Goal: Transaction & Acquisition: Book appointment/travel/reservation

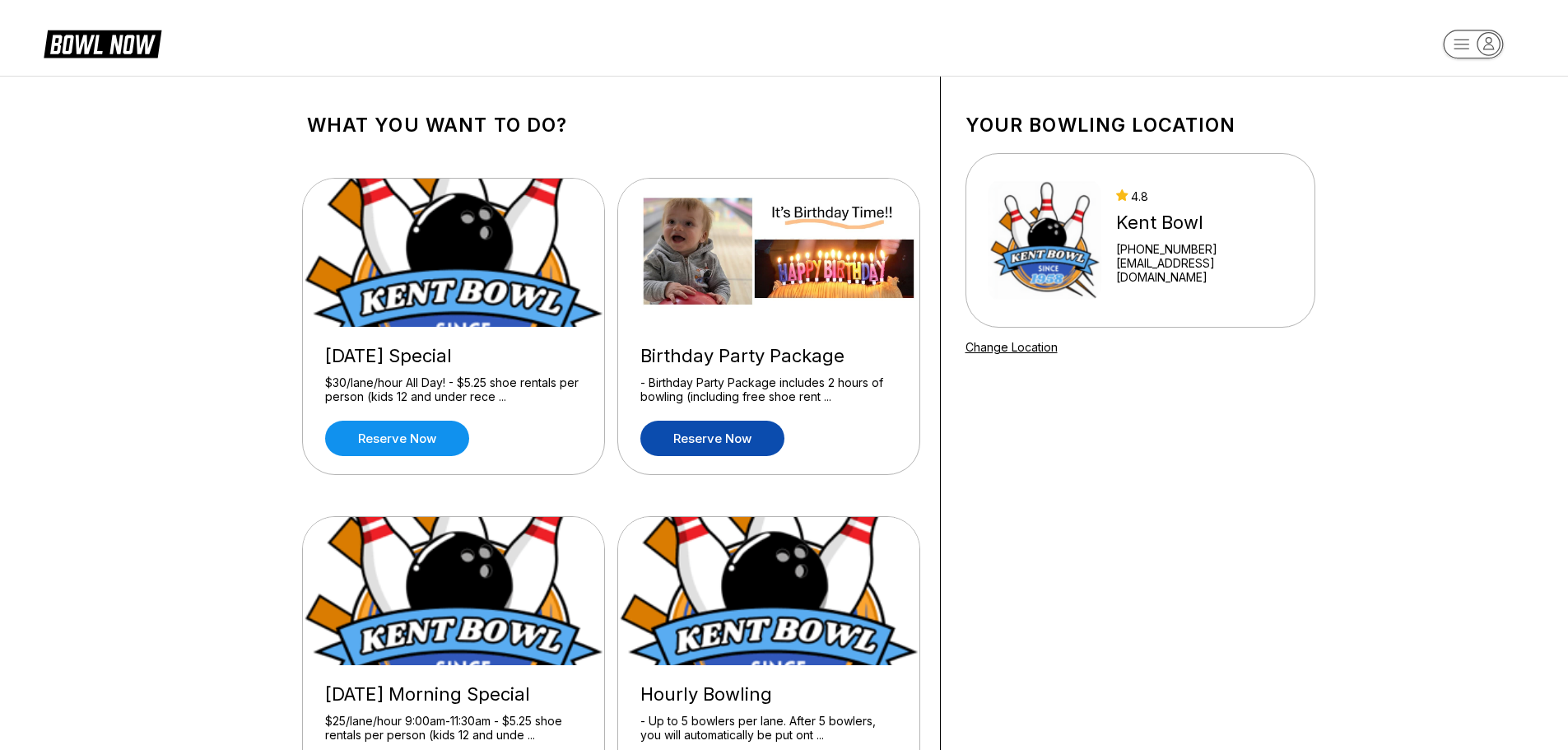
click at [730, 433] on link "Reserve now" at bounding box center [713, 438] width 144 height 35
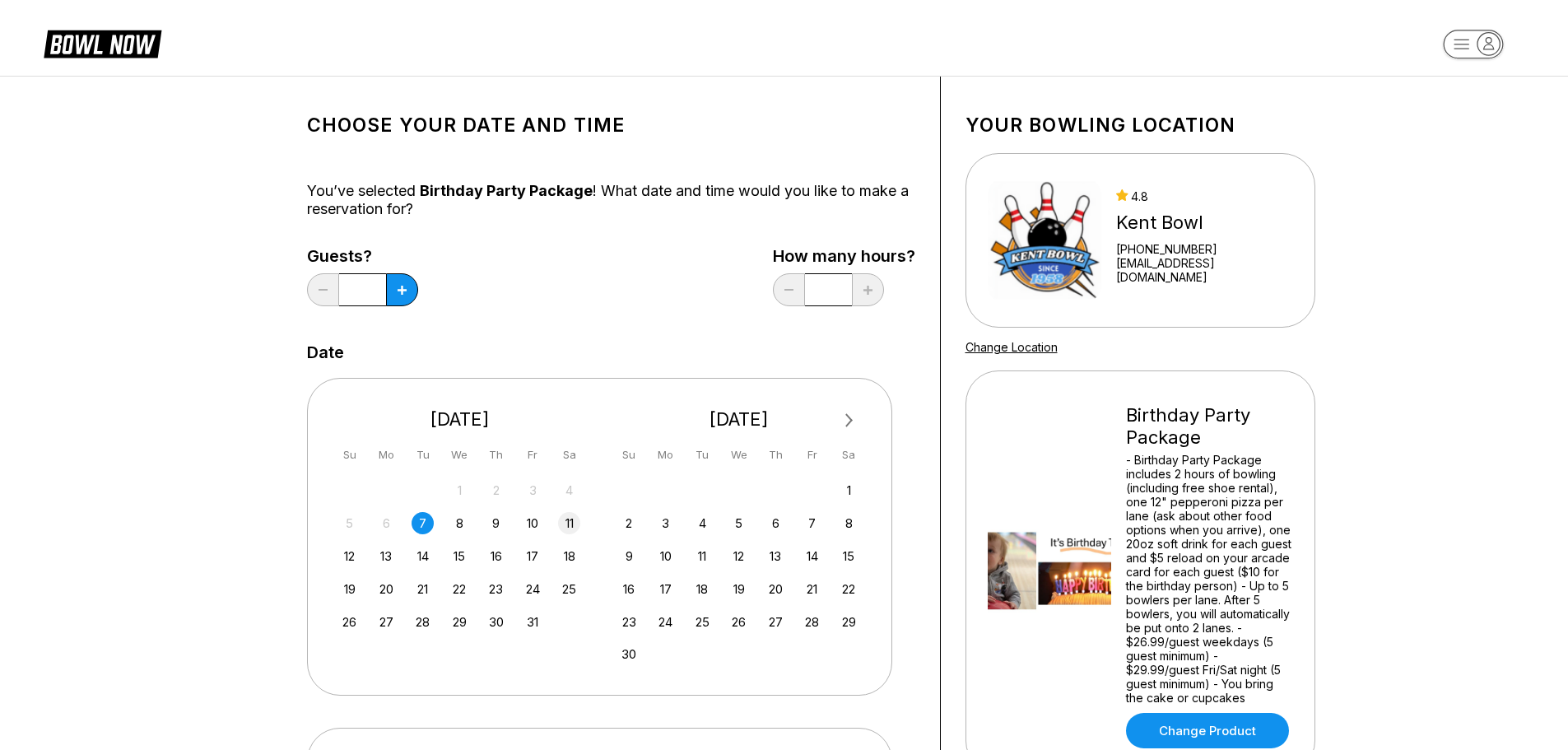
click at [577, 525] on div "11" at bounding box center [568, 523] width 22 height 22
click at [403, 291] on icon at bounding box center [402, 291] width 10 height 10
type input "*"
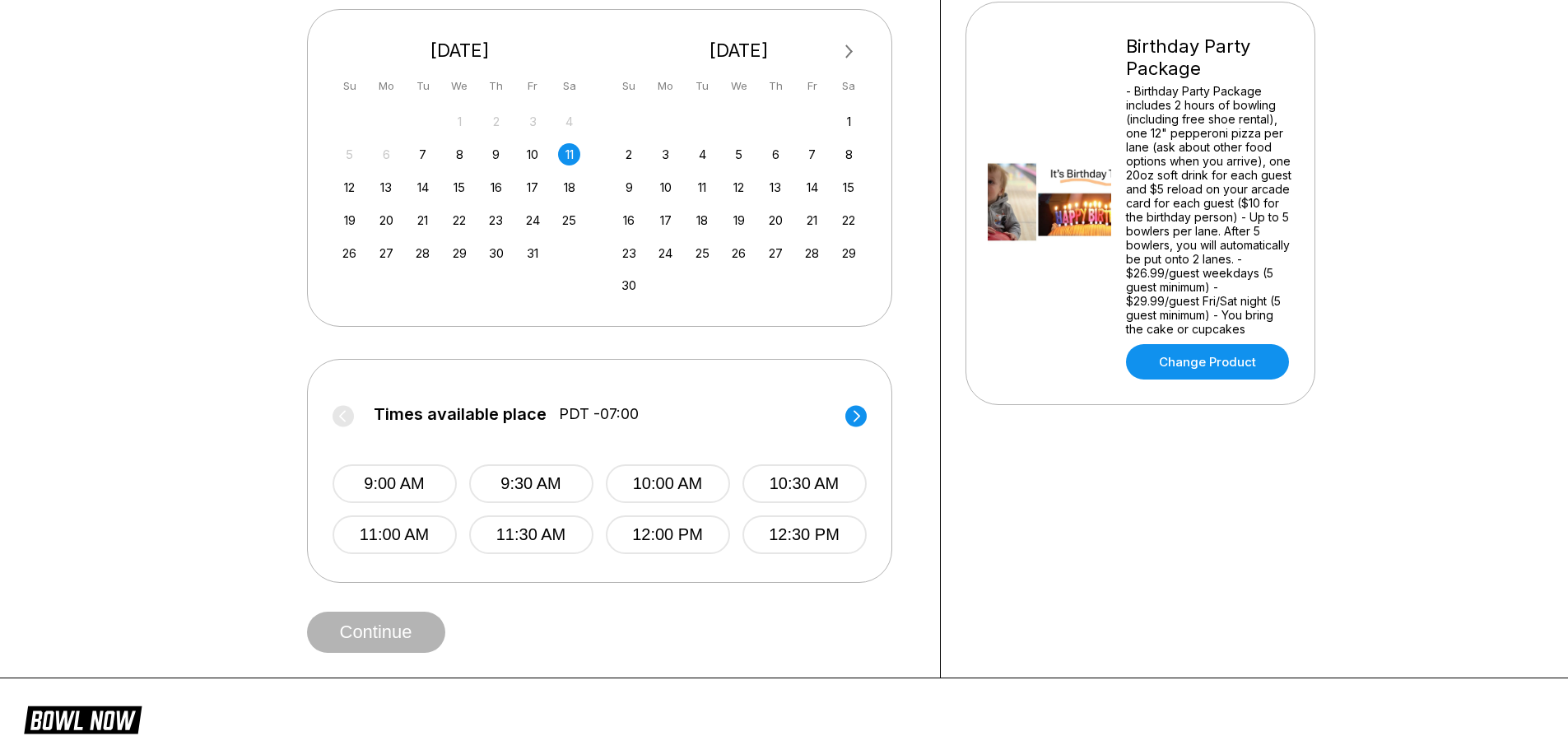
scroll to position [412, 0]
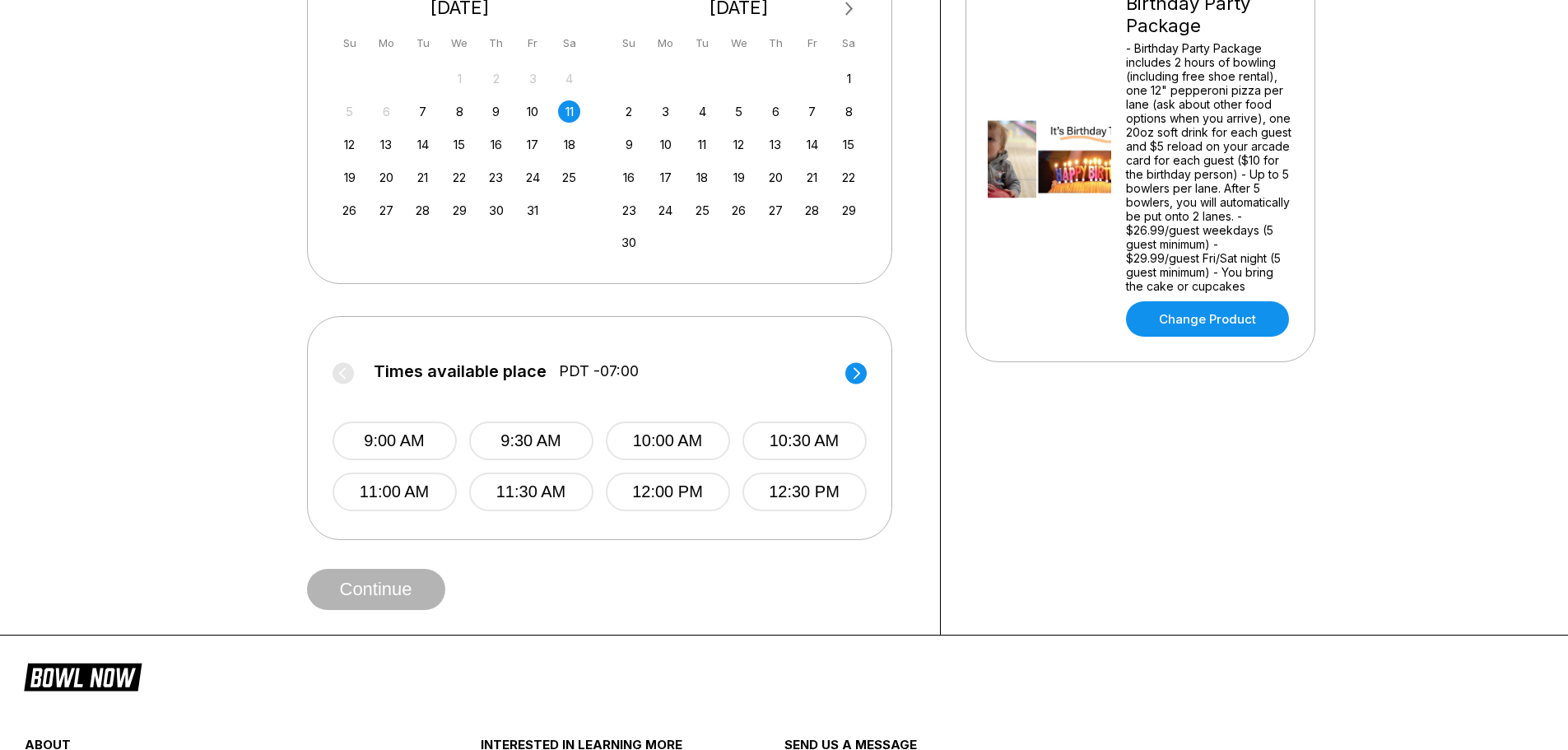
click at [862, 368] on circle at bounding box center [856, 373] width 22 height 22
click at [419, 436] on button "5:00 PM" at bounding box center [394, 441] width 124 height 39
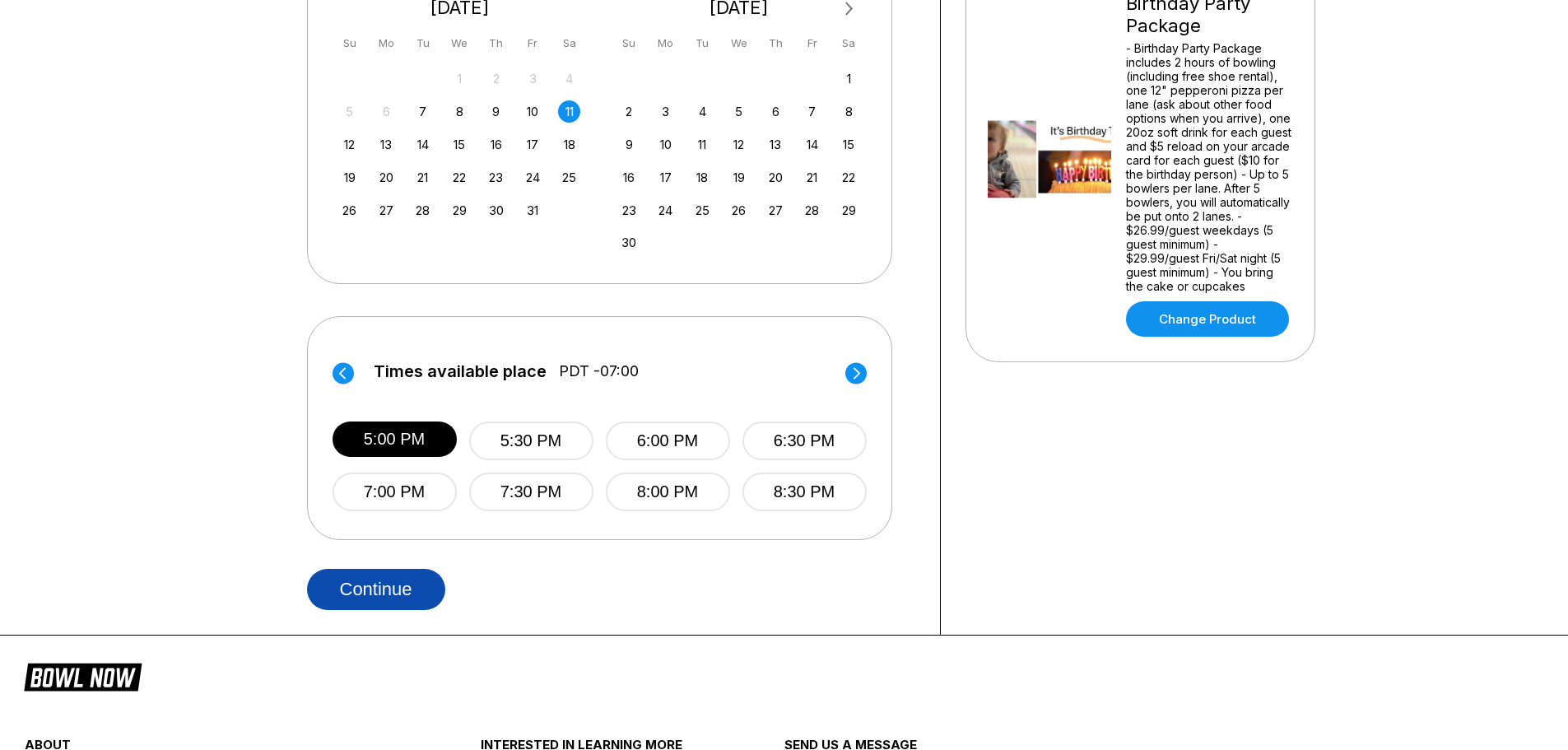
click at [406, 585] on button "Continue" at bounding box center [376, 589] width 139 height 41
select select "**"
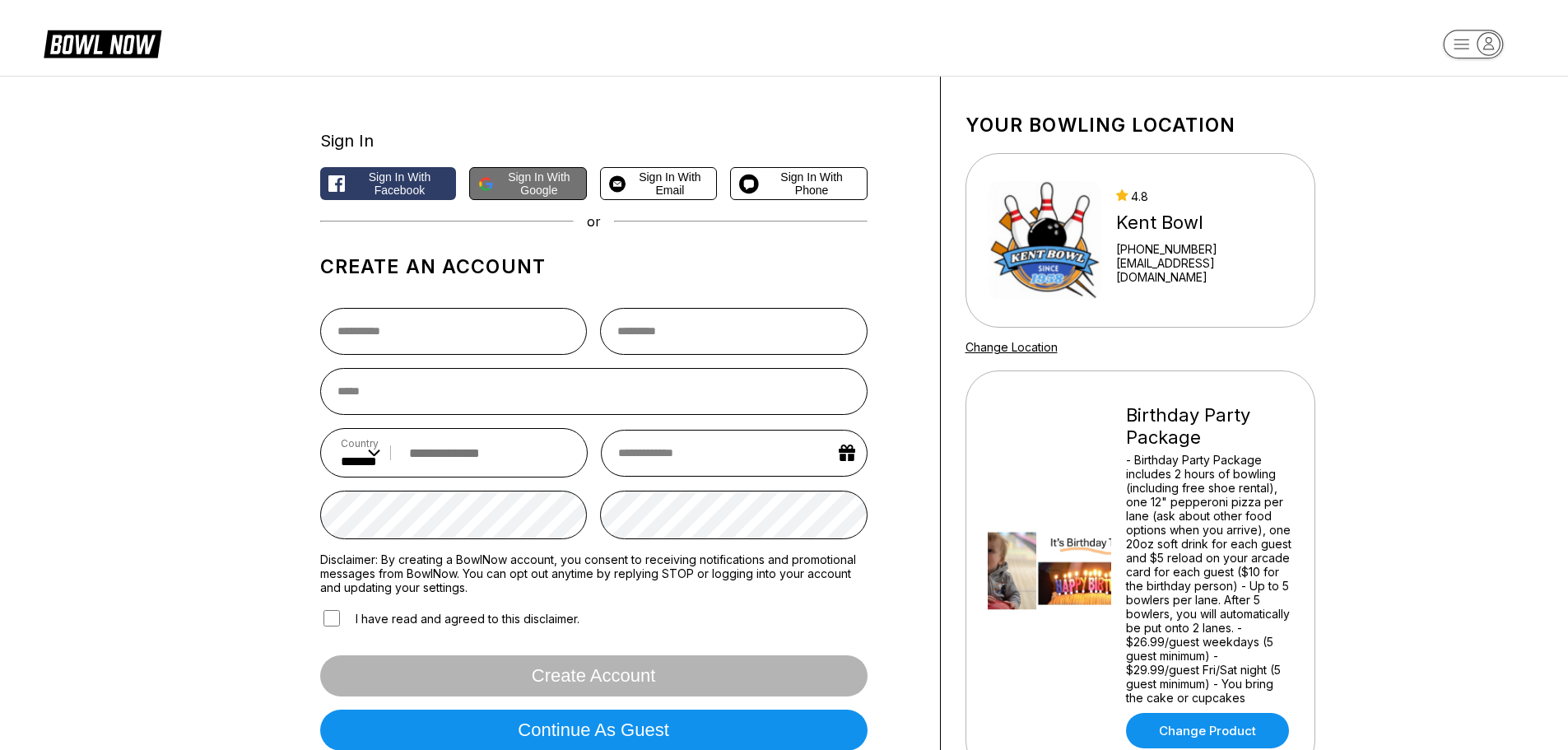
click at [523, 194] on span "Sign in with Google" at bounding box center [539, 183] width 77 height 27
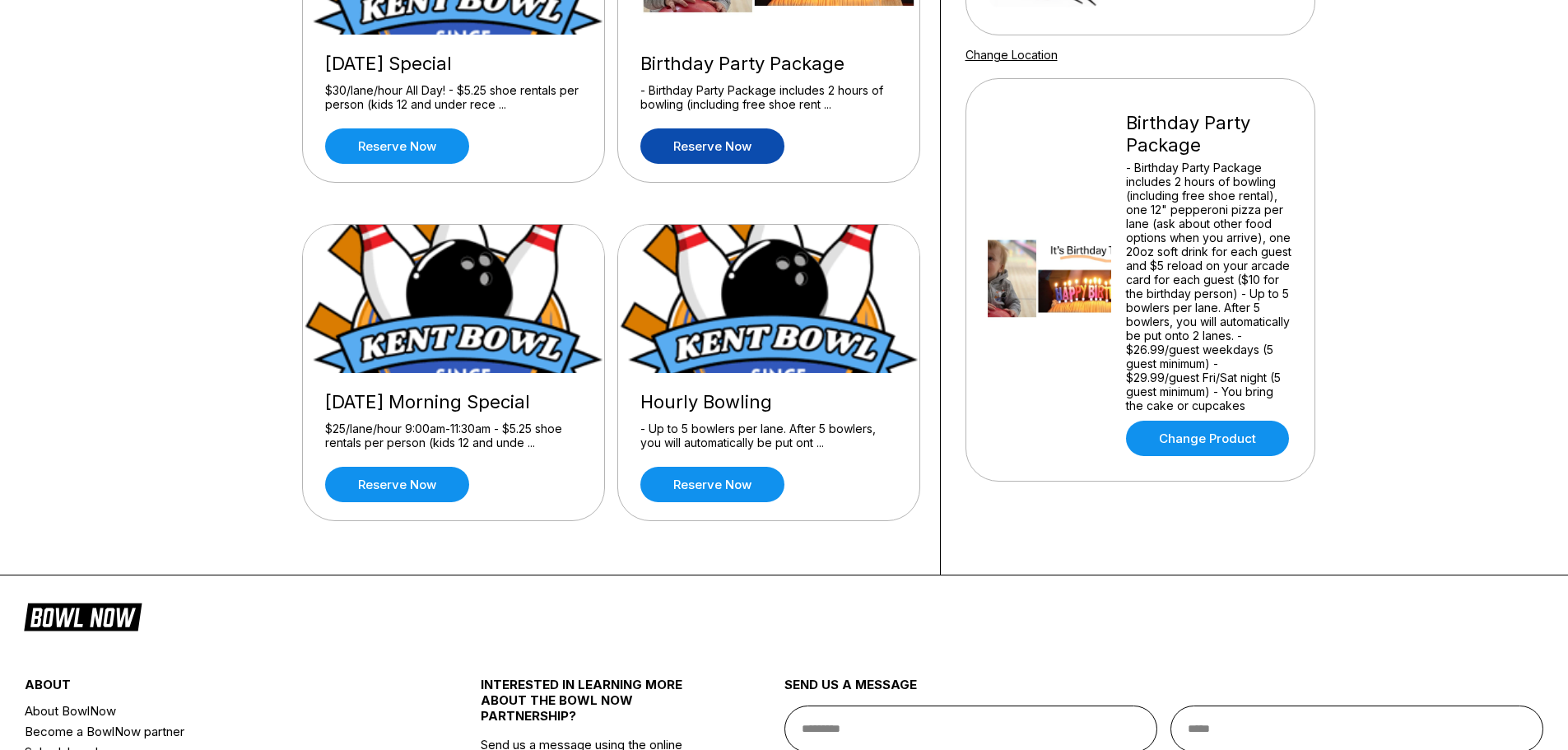
scroll to position [330, 0]
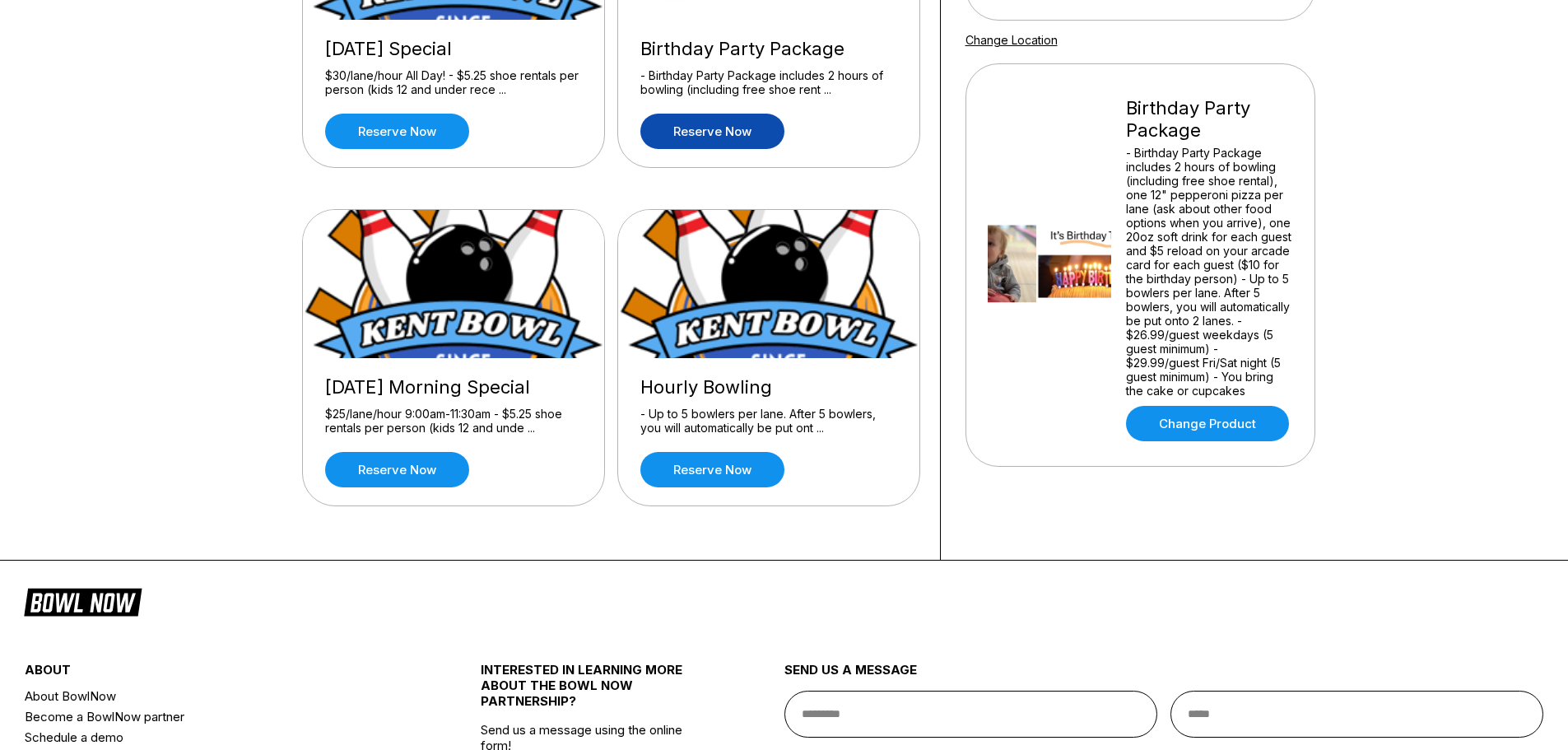
scroll to position [205, 0]
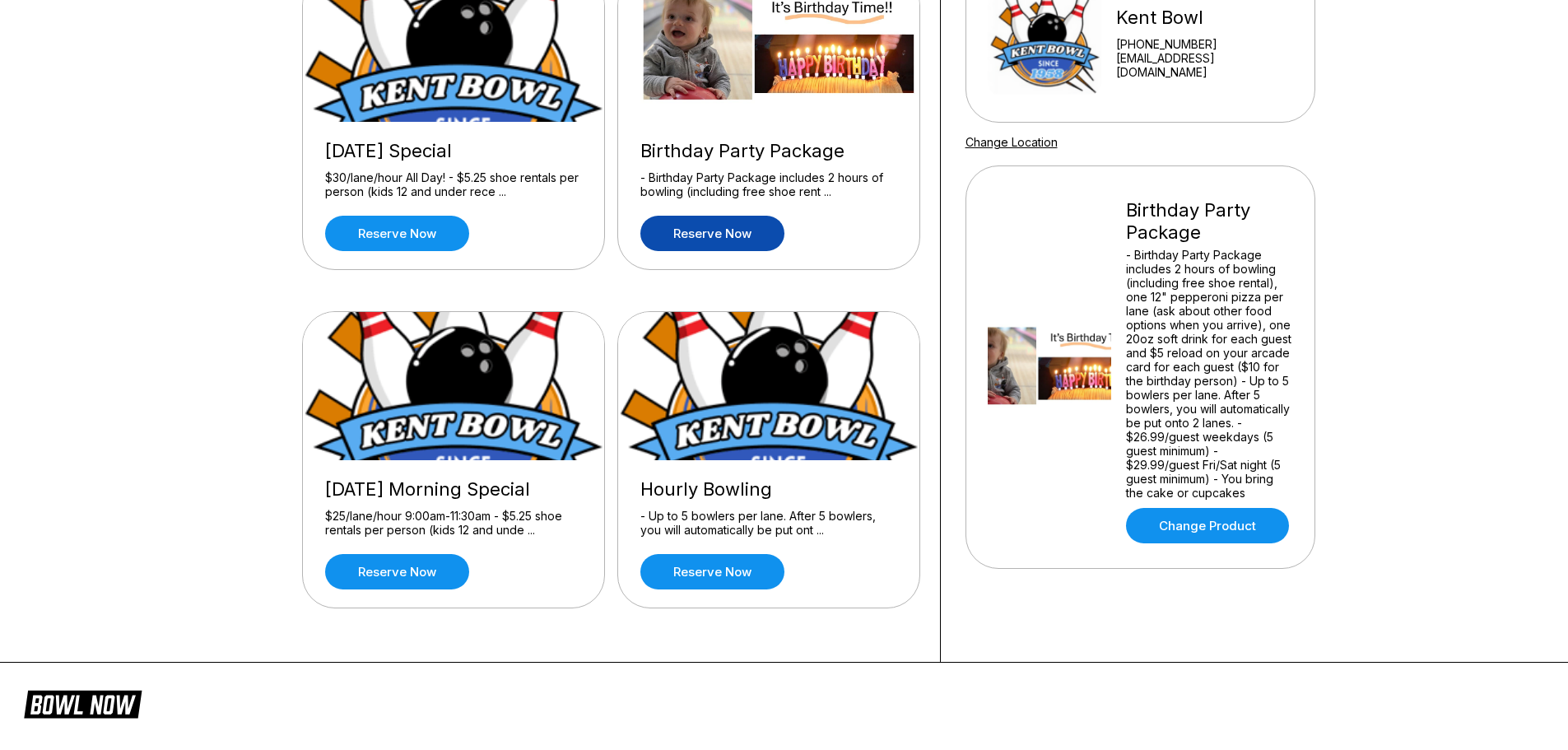
click at [706, 235] on link "Reserve now" at bounding box center [713, 233] width 144 height 35
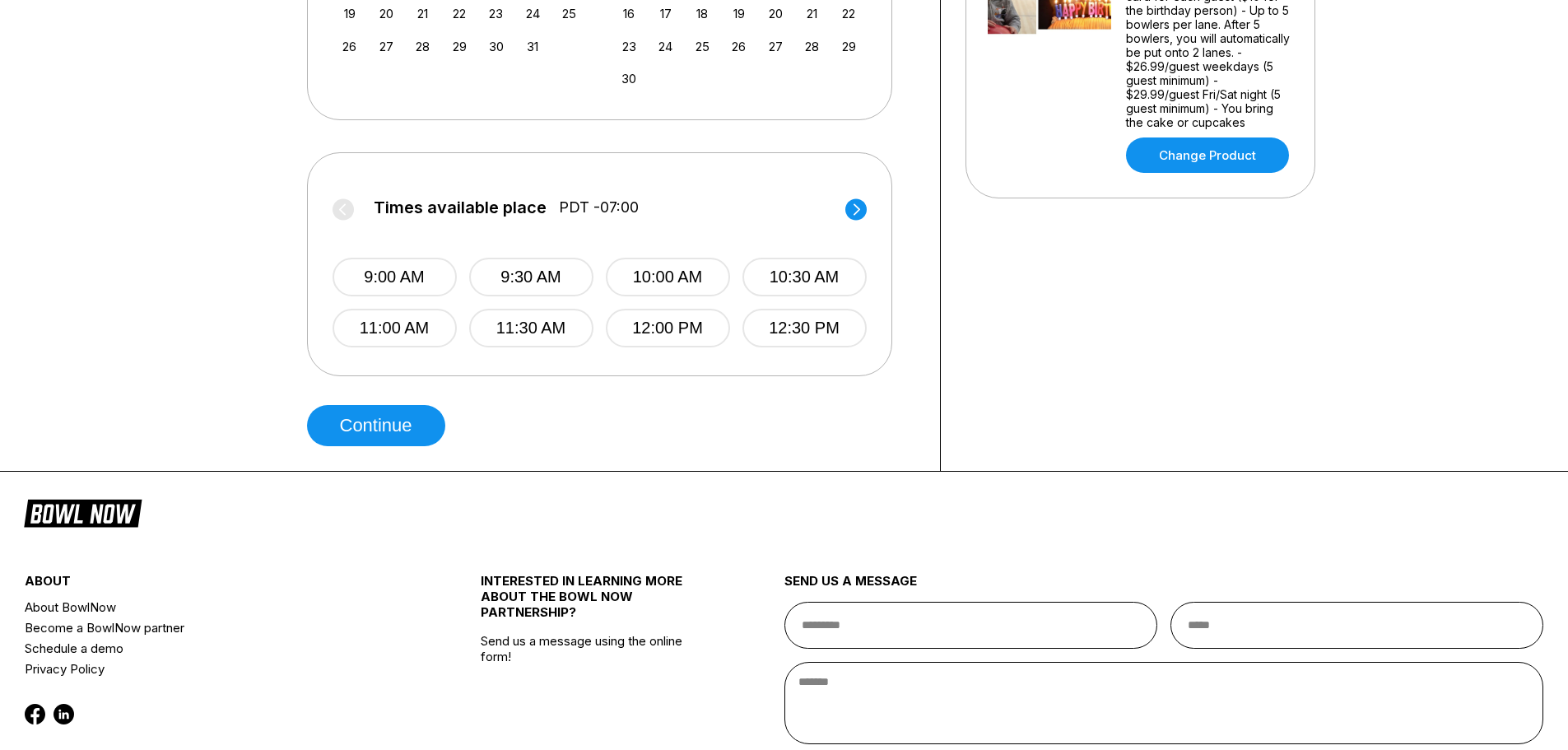
scroll to position [576, 0]
click at [853, 218] on circle at bounding box center [856, 208] width 22 height 22
click at [379, 272] on button "5:00 PM" at bounding box center [395, 276] width 124 height 39
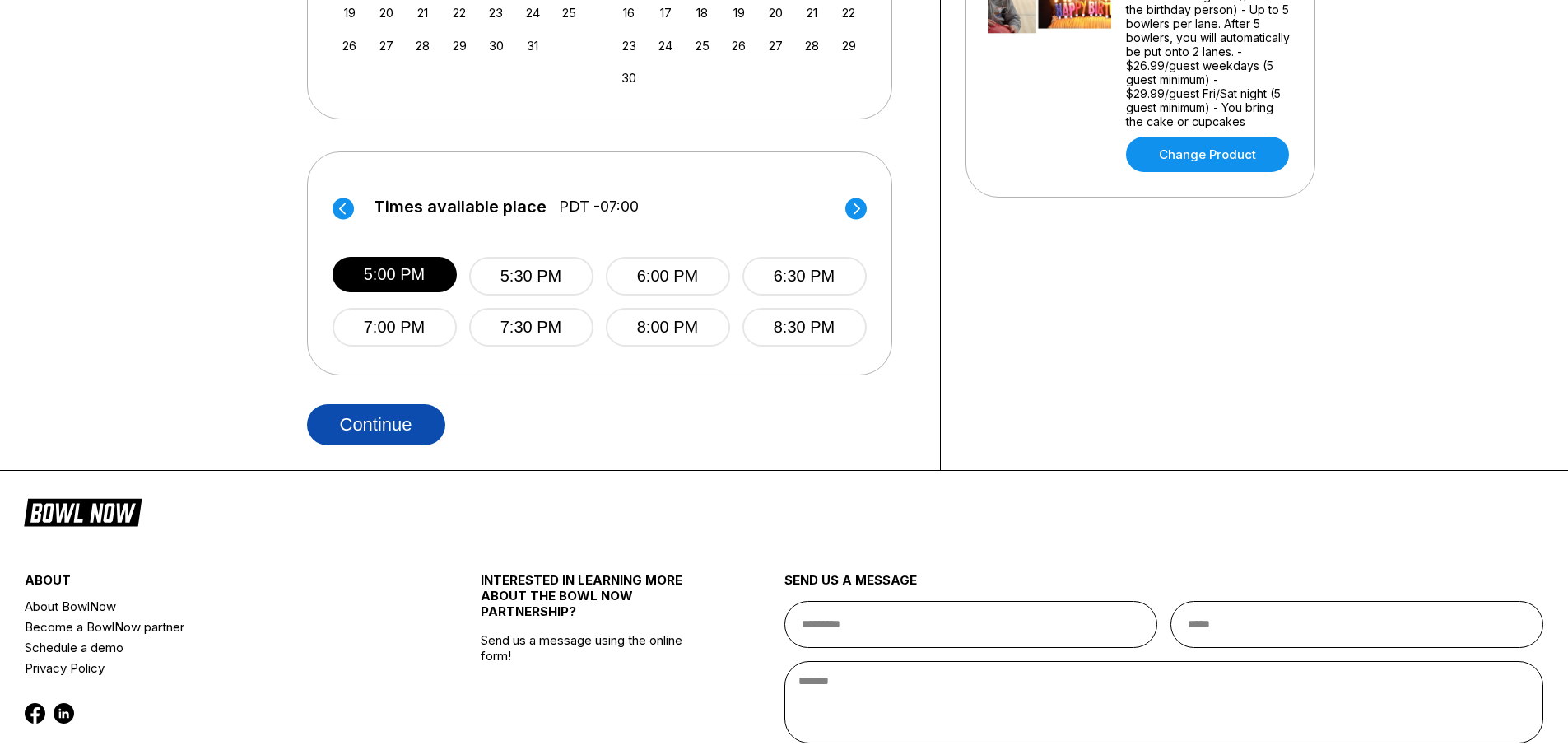
click at [370, 417] on button "Continue" at bounding box center [376, 424] width 139 height 41
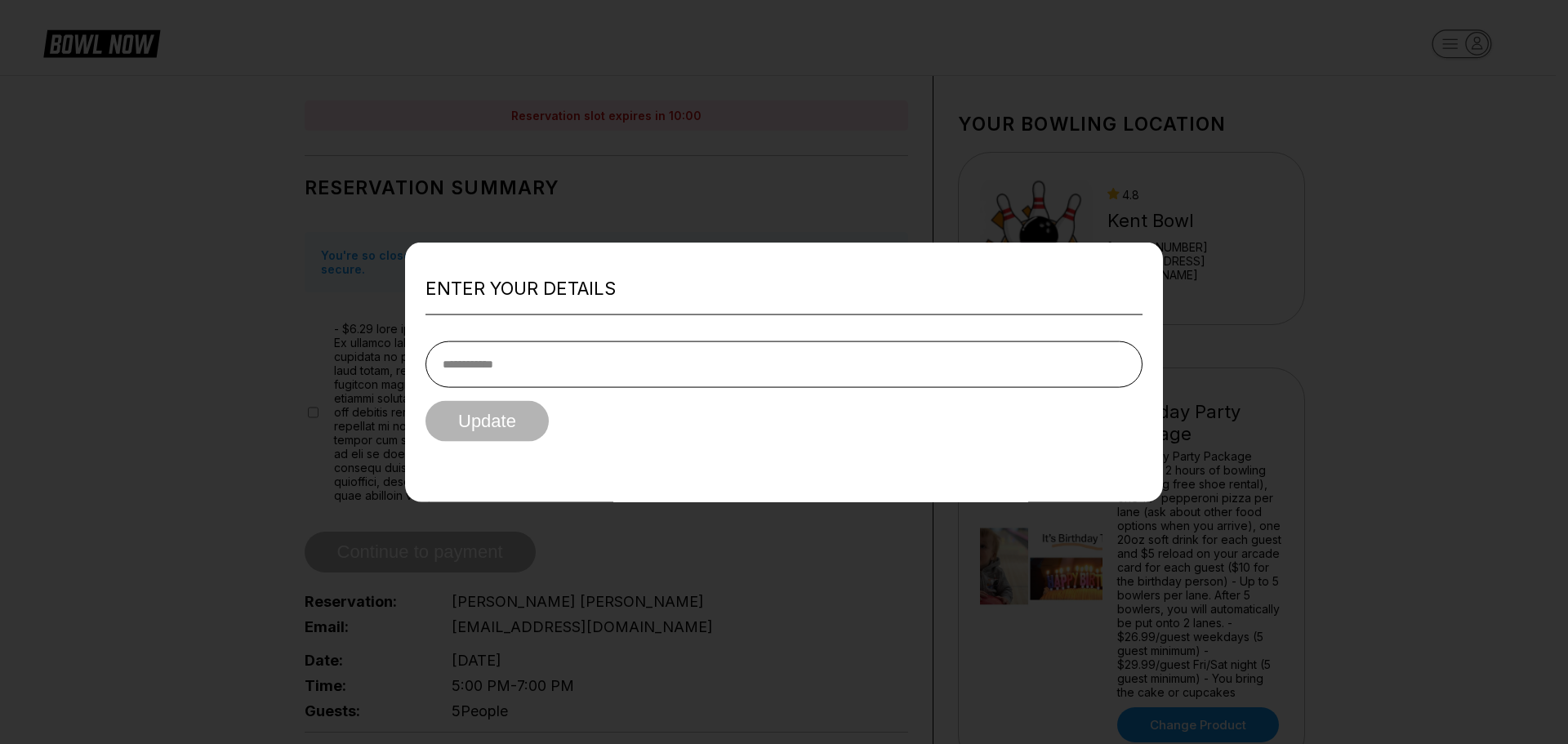
click at [621, 363] on input "tel" at bounding box center [784, 364] width 718 height 46
type input "**********"
click at [513, 406] on button "Update" at bounding box center [487, 421] width 124 height 41
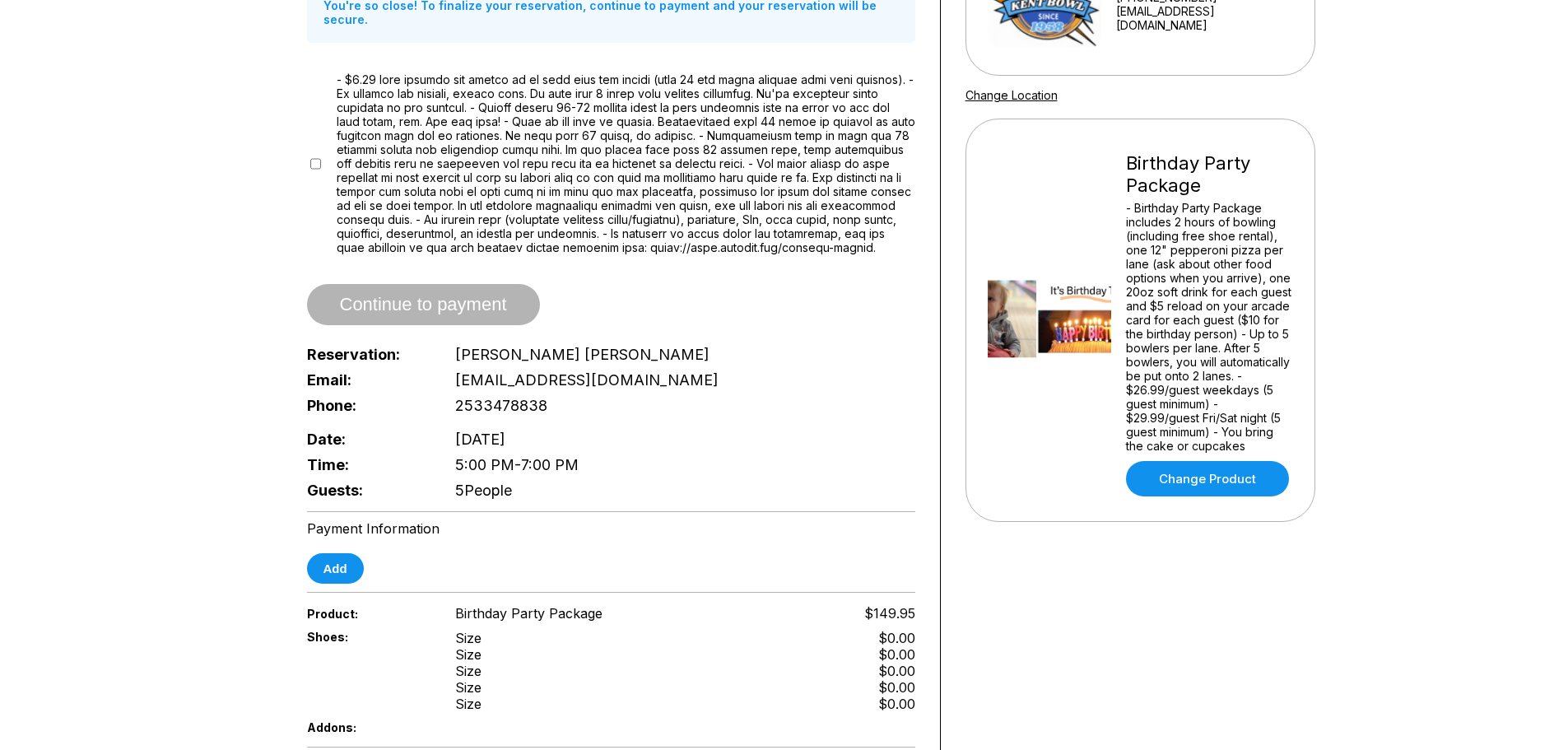
scroll to position [247, 0]
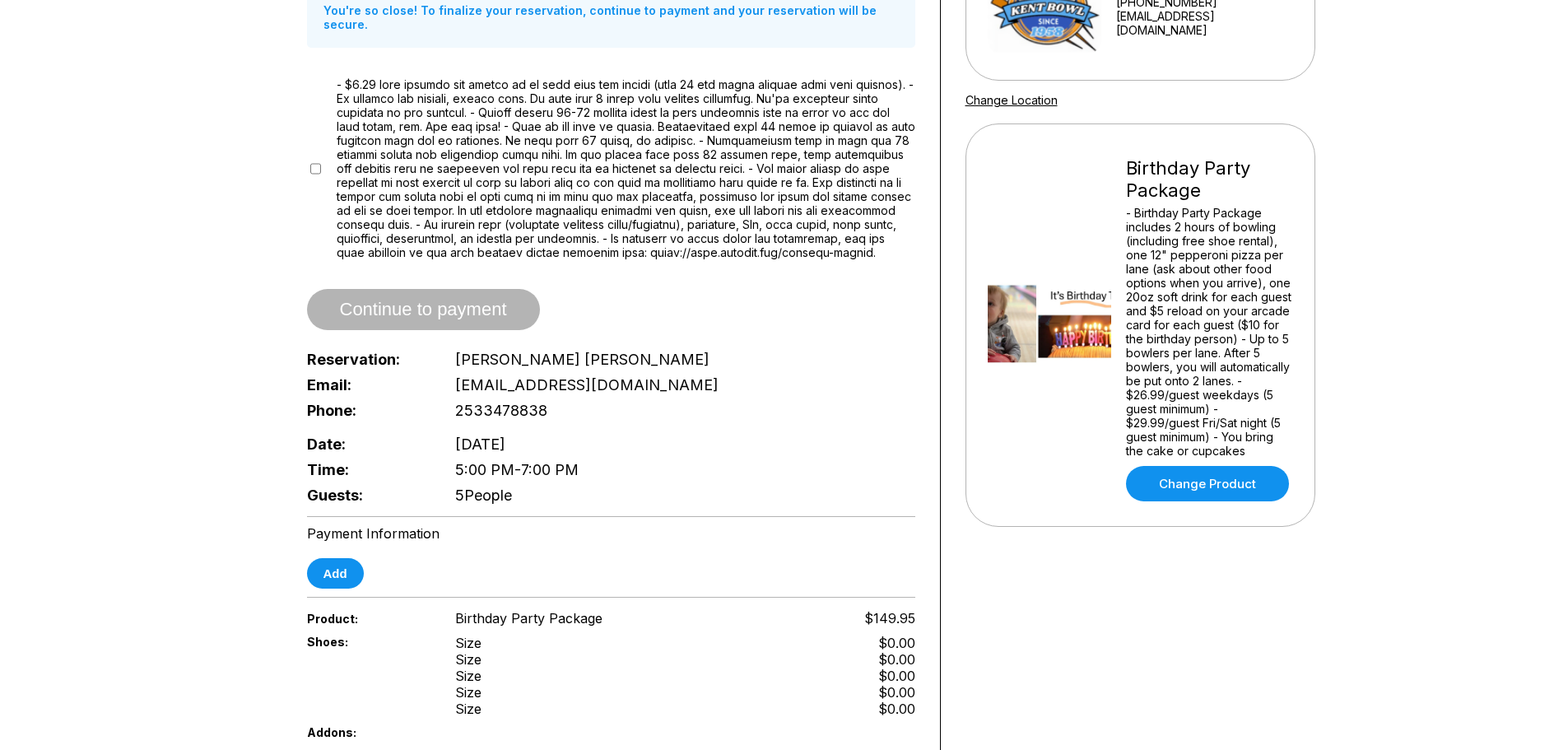
click at [474, 309] on span "Continue to payment" at bounding box center [423, 310] width 233 height 16
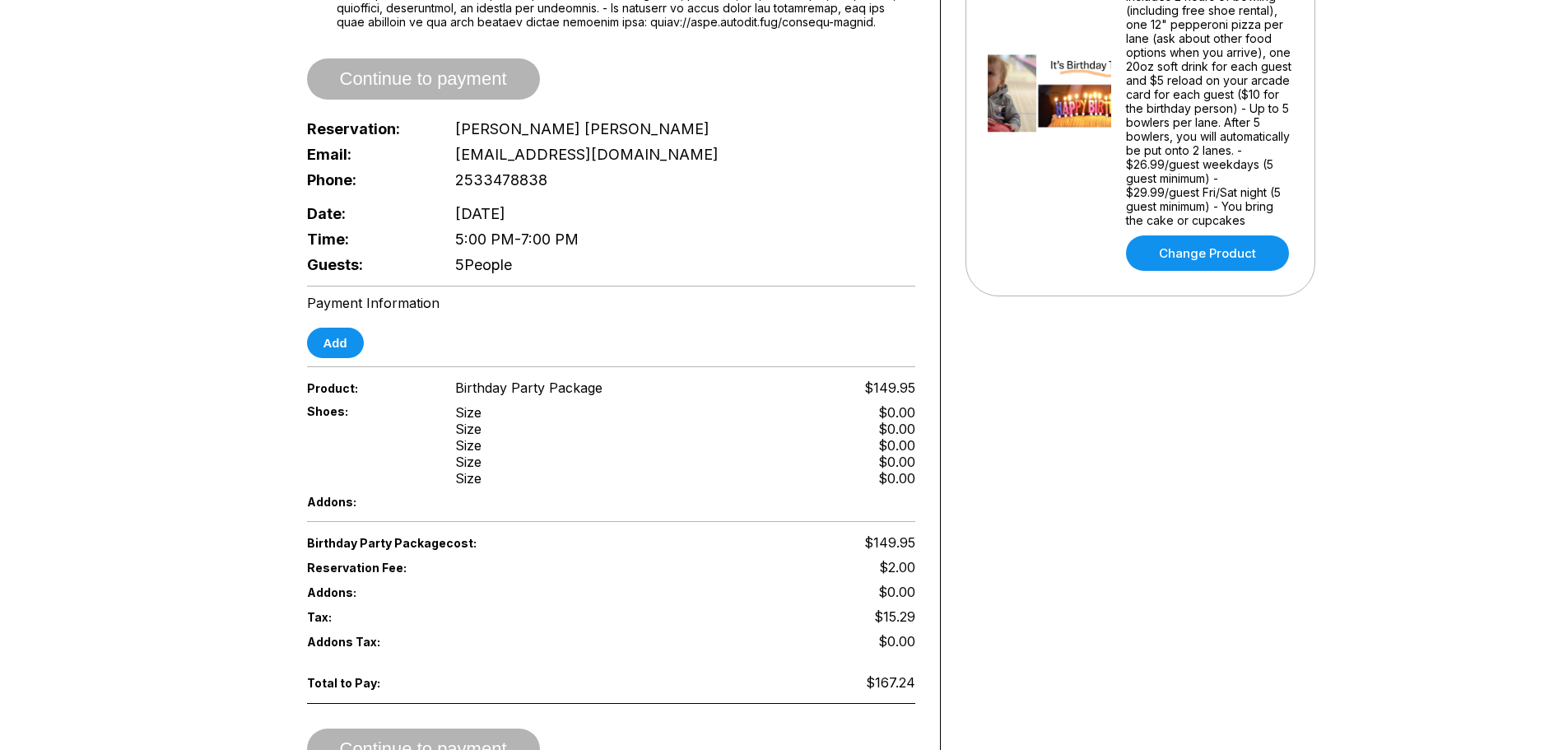
scroll to position [494, 0]
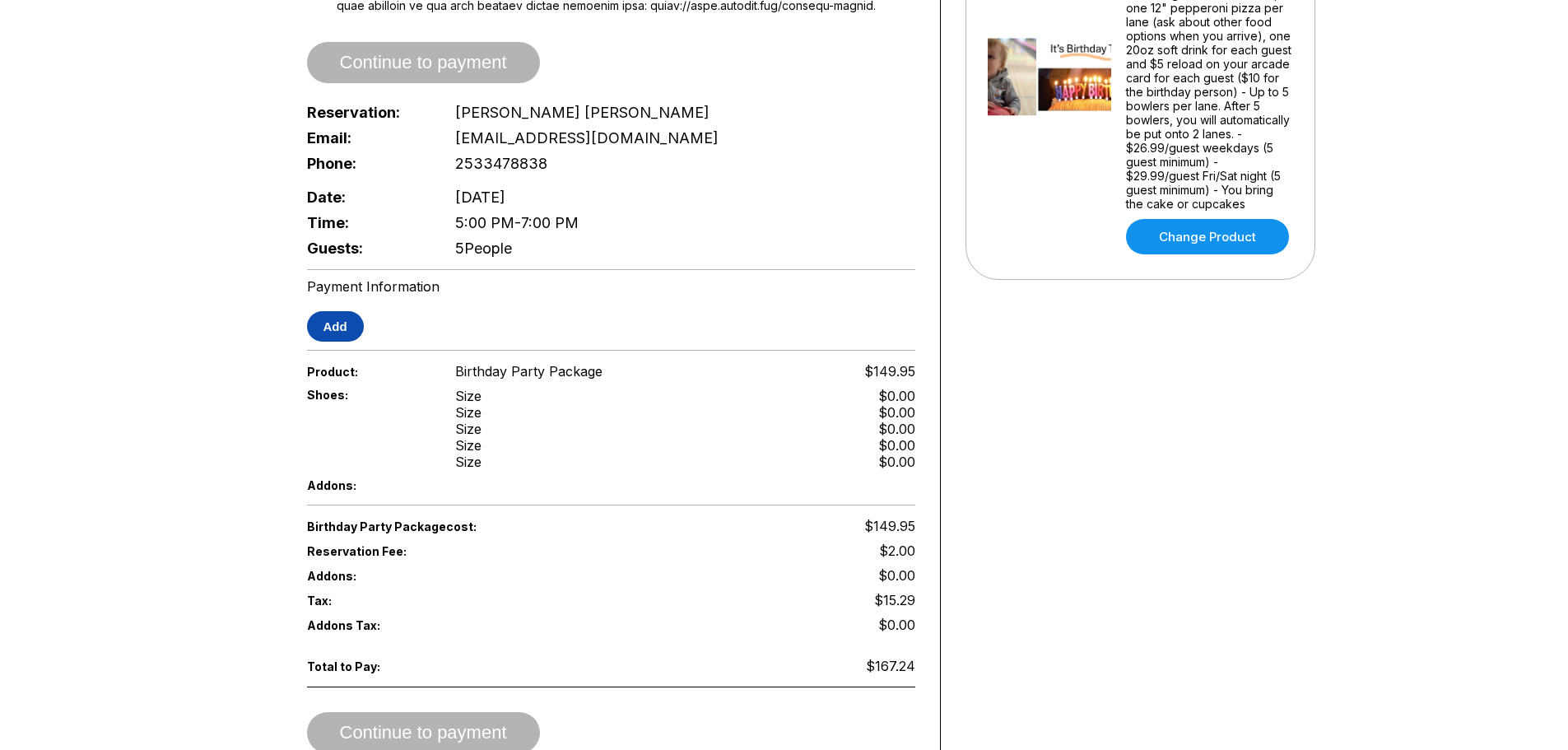
click at [345, 328] on button "Add" at bounding box center [335, 326] width 57 height 30
click at [151, 230] on div "Reservation slot expires in 09:16 Reservation Summary You're so close! To final…" at bounding box center [784, 181] width 1568 height 1198
click at [335, 317] on button "Add" at bounding box center [335, 326] width 57 height 30
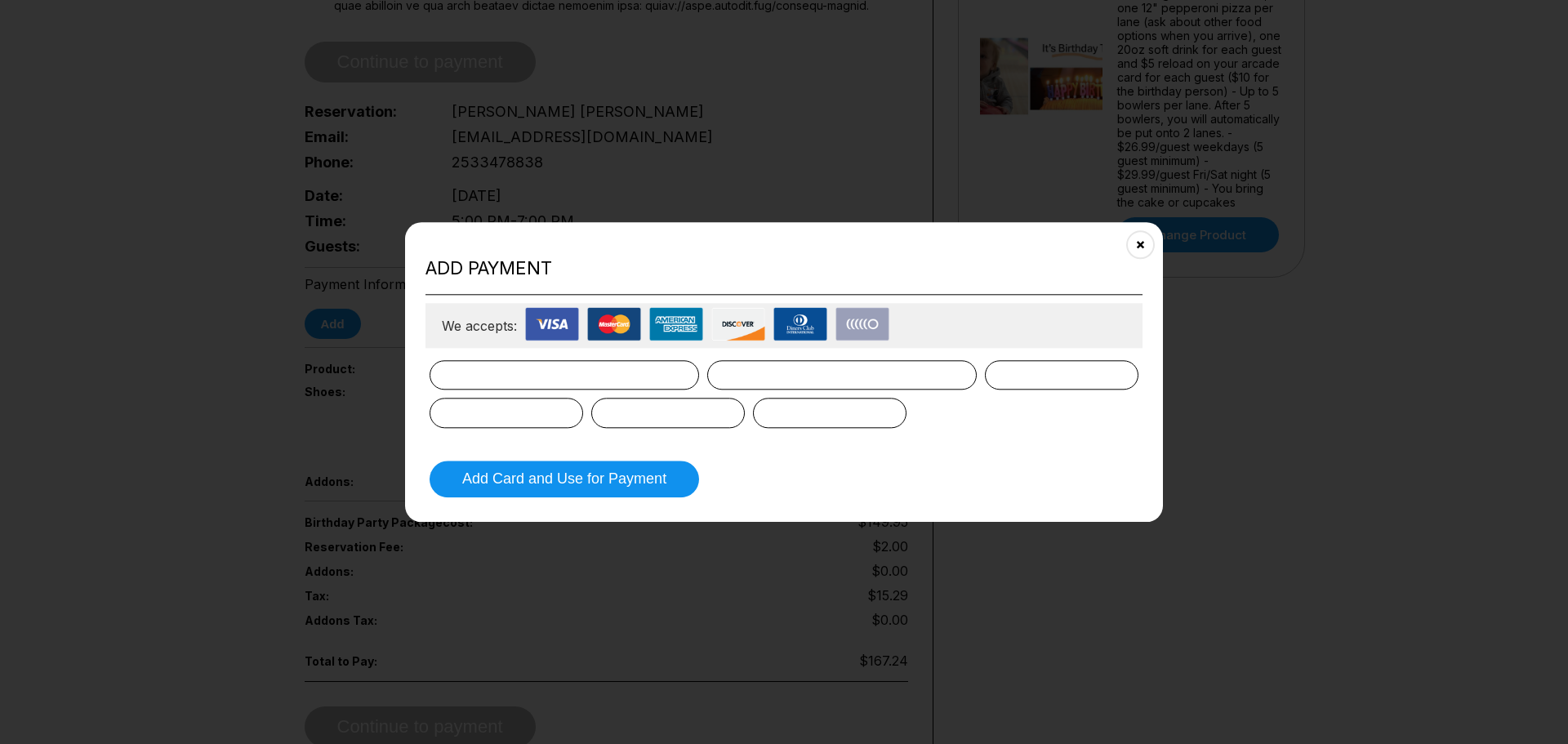
click at [915, 412] on div at bounding box center [784, 394] width 709 height 68
click at [615, 478] on button "Add Card and Use for Payment" at bounding box center [565, 479] width 270 height 37
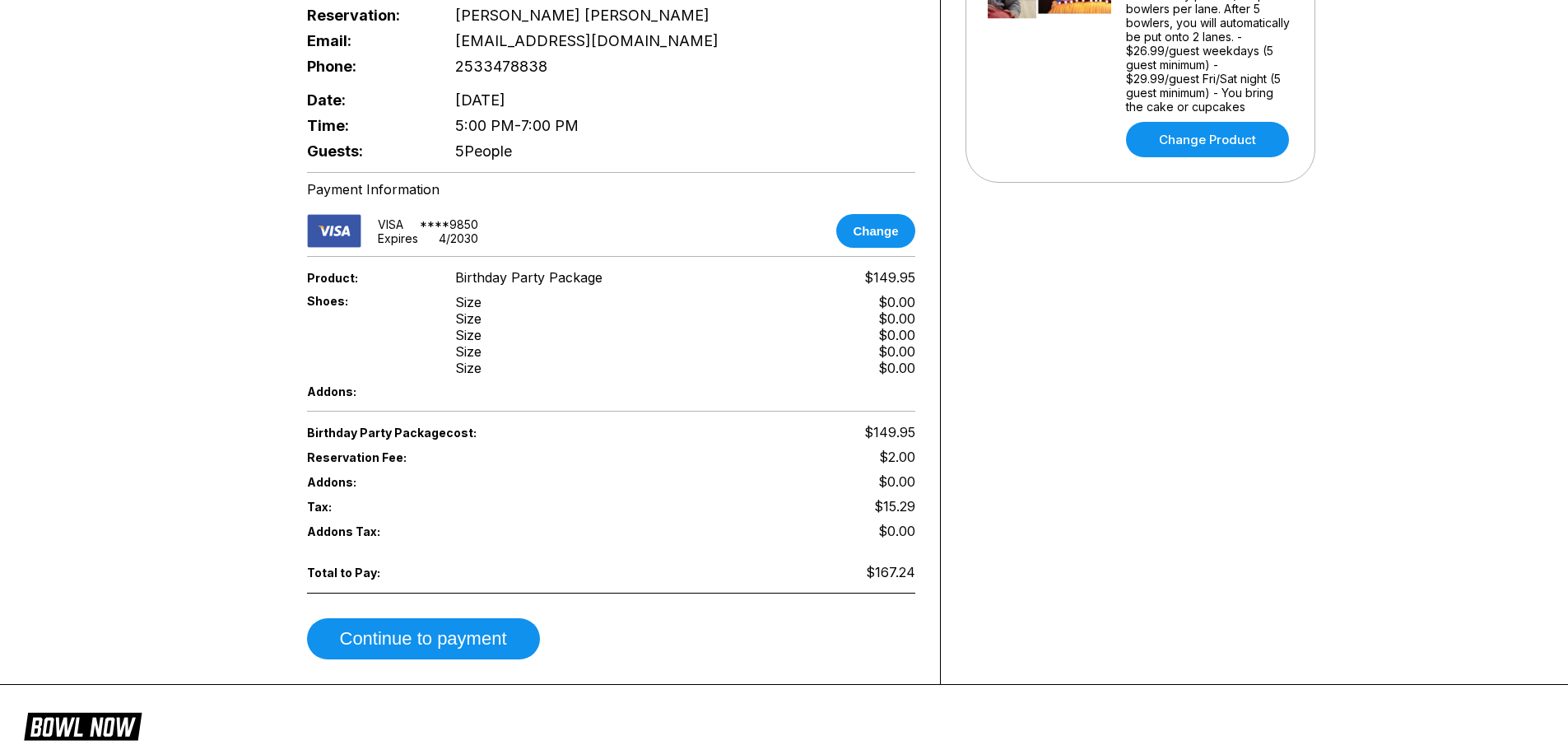
scroll to position [659, 0]
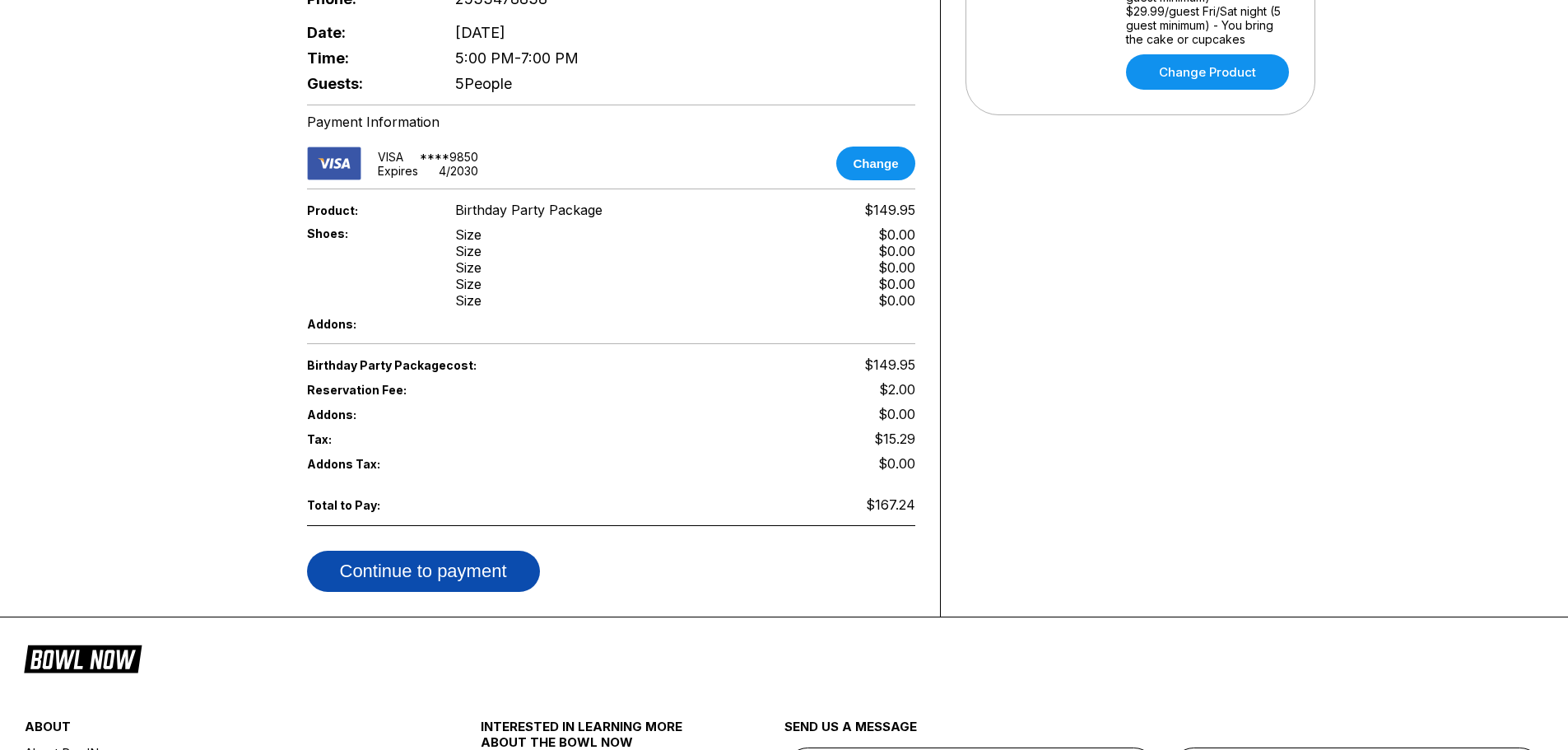
click at [471, 577] on button "Continue to payment" at bounding box center [423, 571] width 233 height 41
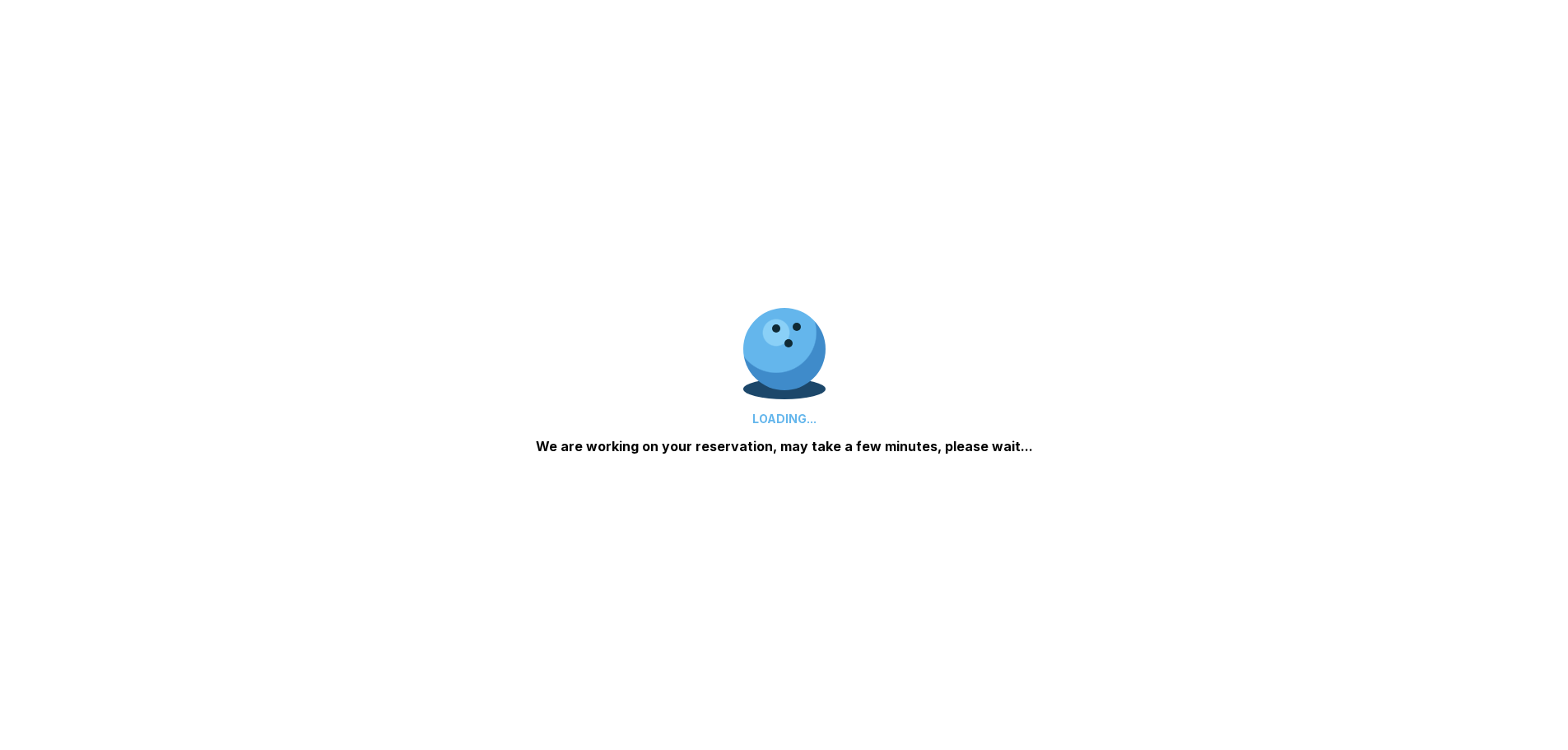
scroll to position [0, 0]
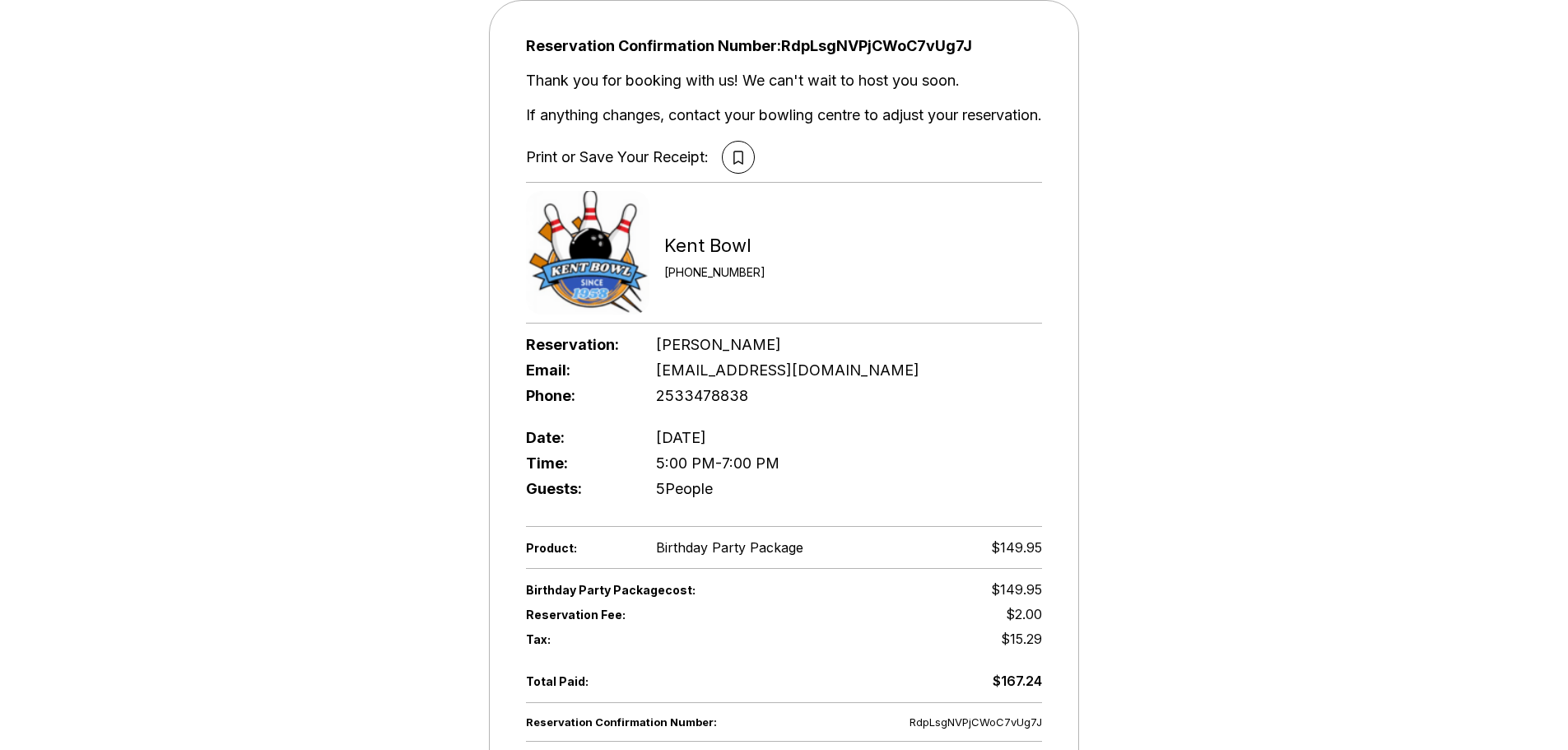
scroll to position [113, 0]
